Goal: Use online tool/utility: Utilize a website feature to perform a specific function

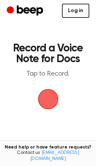
click at [76, 13] on link "Log in" at bounding box center [75, 11] width 27 height 14
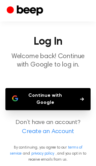
click at [58, 110] on main "Log In Welcome back! Continue with Google to log in. Continue with Google Don’t…" at bounding box center [48, 80] width 96 height 175
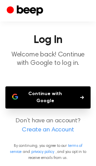
click at [58, 101] on button "Continue with Google" at bounding box center [47, 97] width 85 height 22
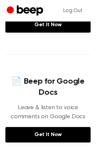
scroll to position [269, 0]
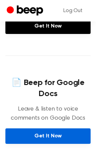
click at [51, 144] on link "Get It Now" at bounding box center [47, 135] width 85 height 15
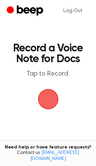
click at [51, 94] on span "button" at bounding box center [48, 99] width 19 height 19
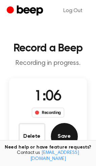
click at [60, 134] on button "Save" at bounding box center [64, 136] width 27 height 27
